Goal: Use online tool/utility

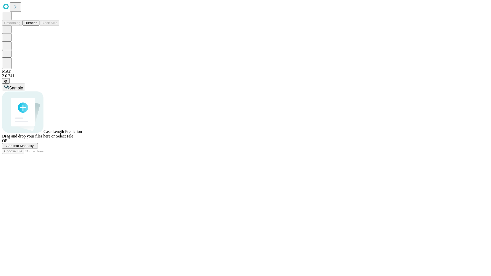
click at [37, 26] on button "Duration" at bounding box center [30, 22] width 17 height 5
click at [73, 138] on span "Select File" at bounding box center [64, 136] width 17 height 4
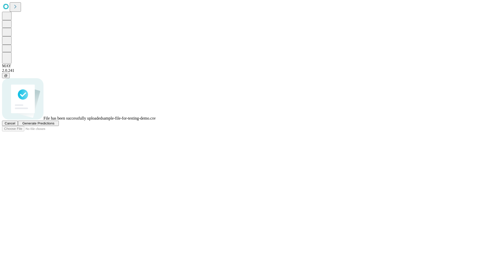
click at [54, 125] on span "Generate Predictions" at bounding box center [38, 123] width 32 height 4
